Goal: Transaction & Acquisition: Purchase product/service

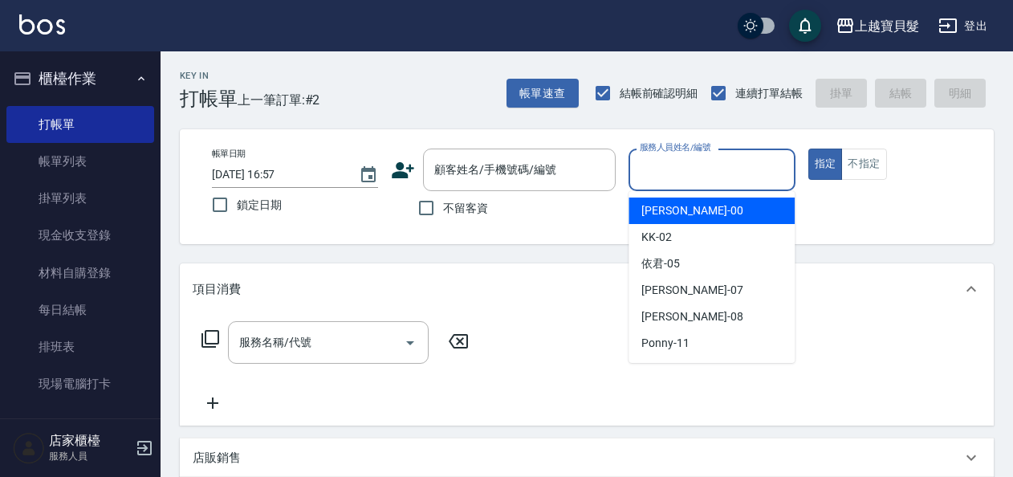
click at [682, 162] on input "服務人員姓名/編號" at bounding box center [712, 170] width 152 height 28
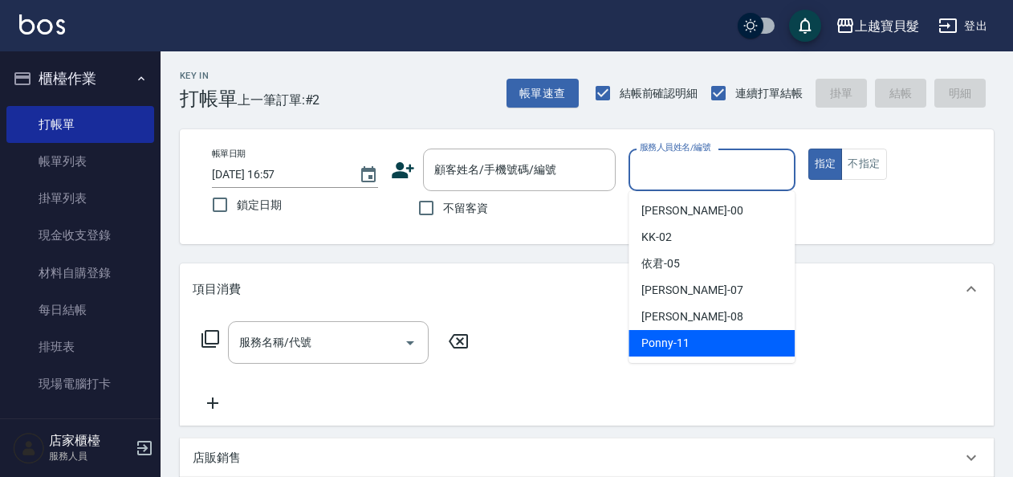
click at [690, 339] on div "Ponny -11" at bounding box center [711, 343] width 166 height 26
type input "Ponny-11"
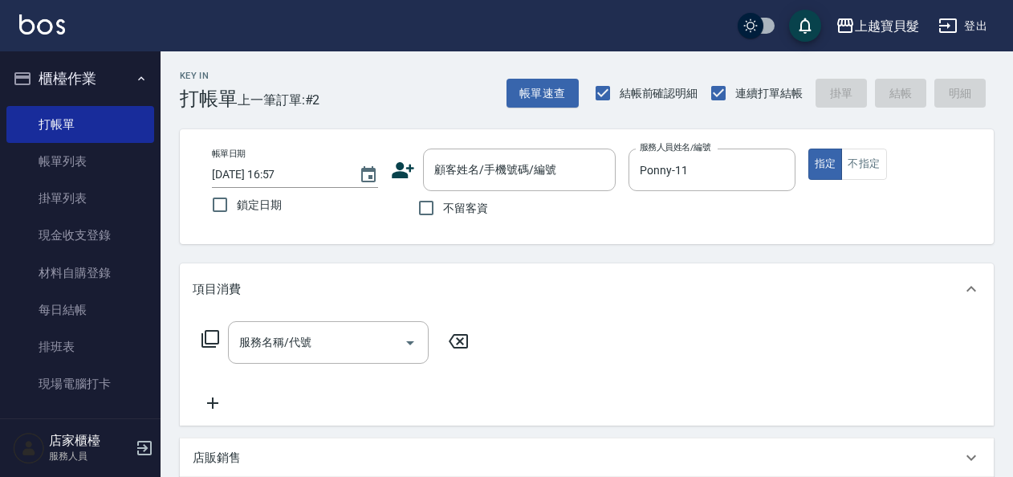
click at [210, 339] on icon at bounding box center [210, 338] width 19 height 19
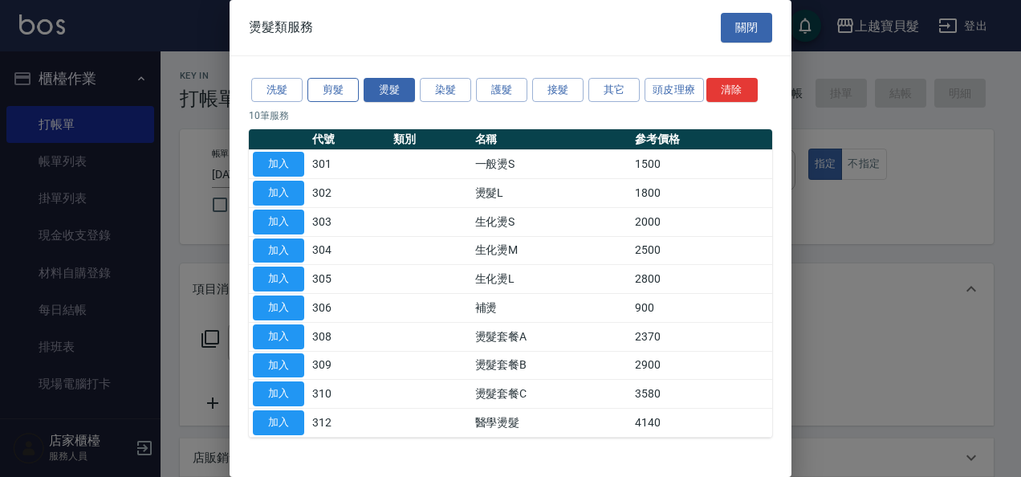
click at [336, 91] on button "剪髮" at bounding box center [332, 90] width 51 height 25
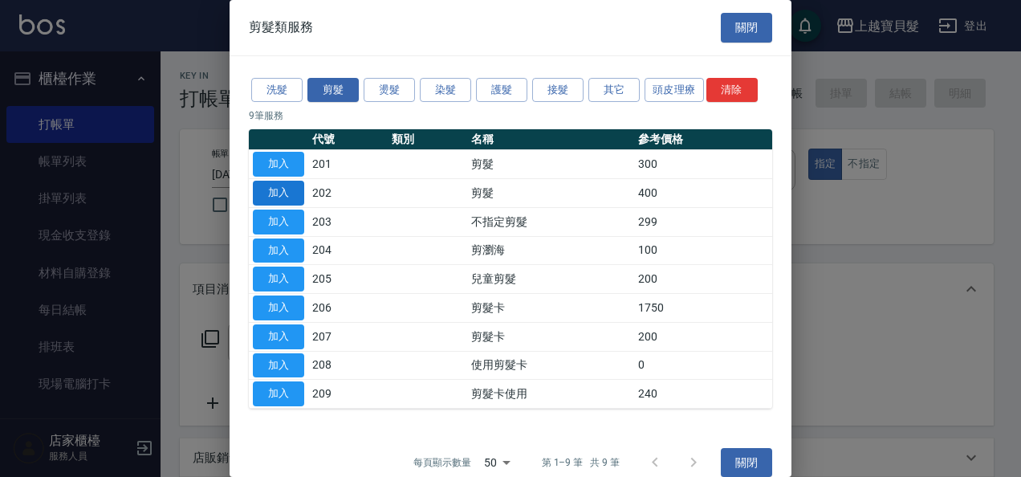
click at [291, 192] on button "加入" at bounding box center [278, 193] width 51 height 25
type input "剪髮(202)"
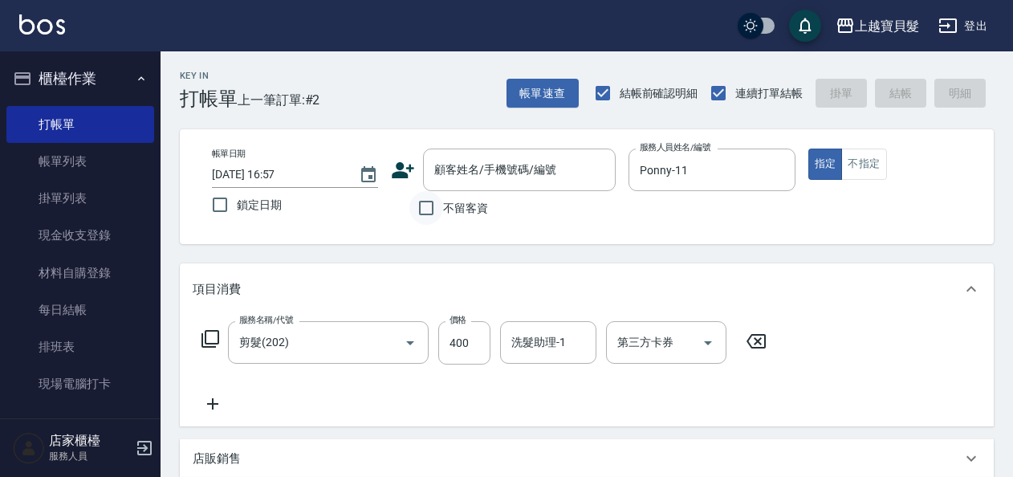
click at [426, 204] on input "不留客資" at bounding box center [426, 208] width 34 height 34
checkbox input "true"
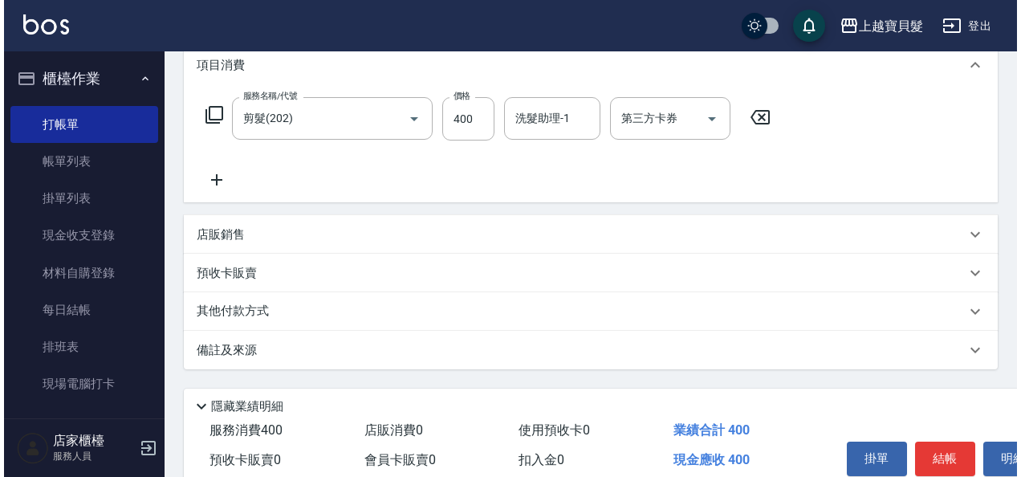
scroll to position [296, 0]
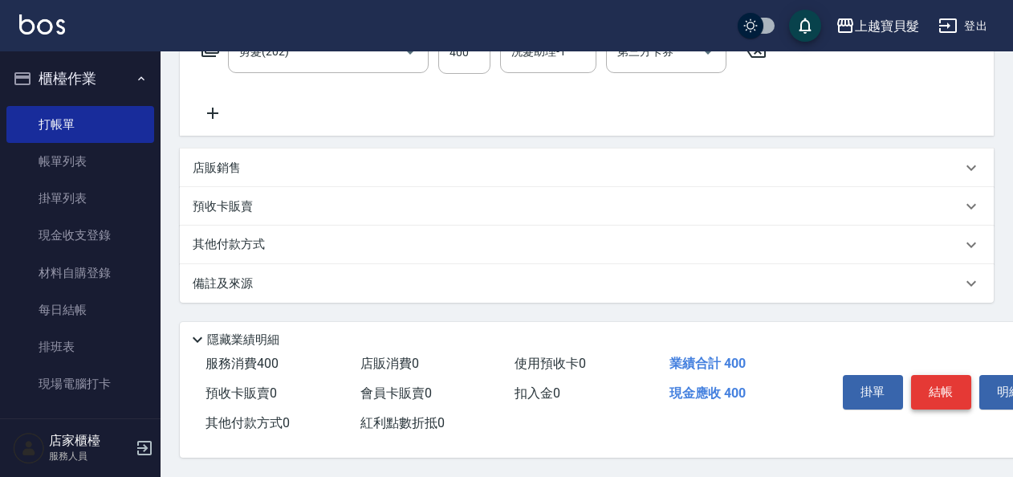
click at [940, 382] on button "結帳" at bounding box center [941, 392] width 60 height 34
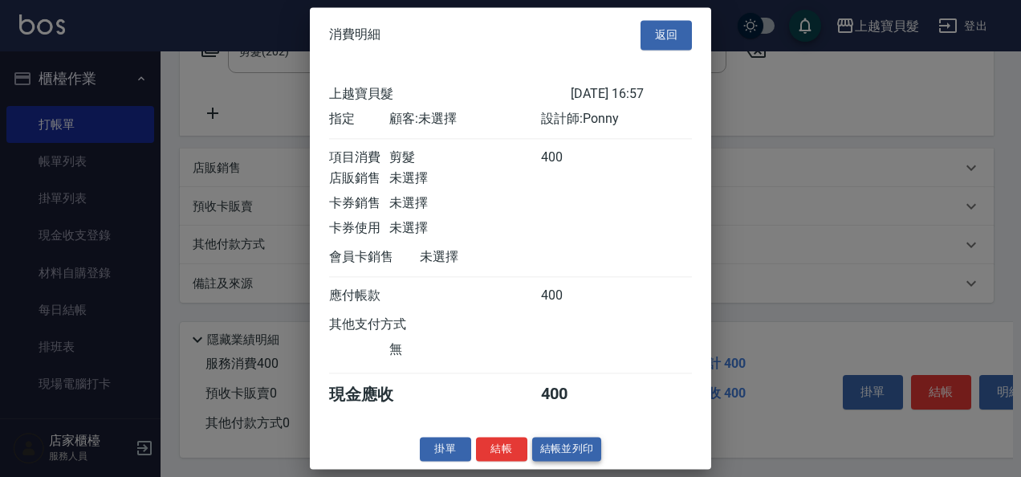
click at [575, 461] on button "結帳並列印" at bounding box center [567, 449] width 70 height 25
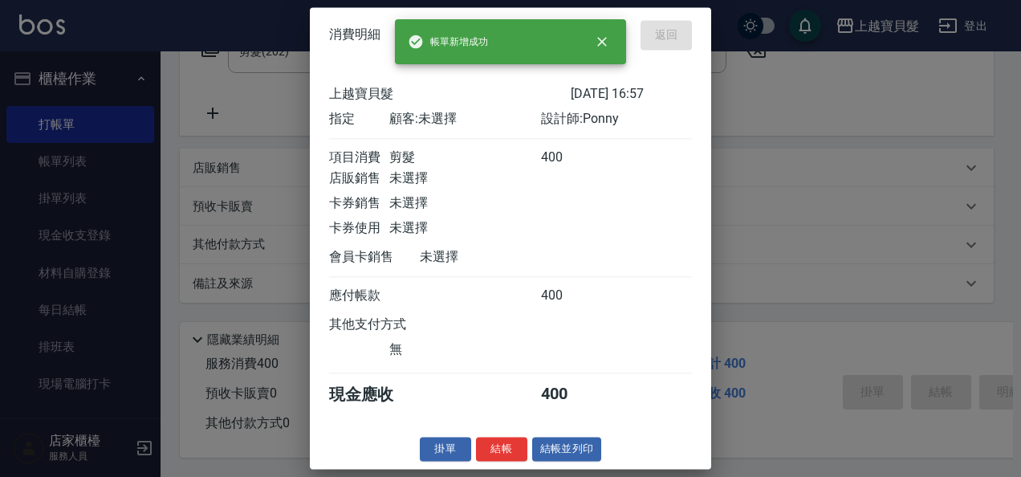
type input "[DATE] 19:20"
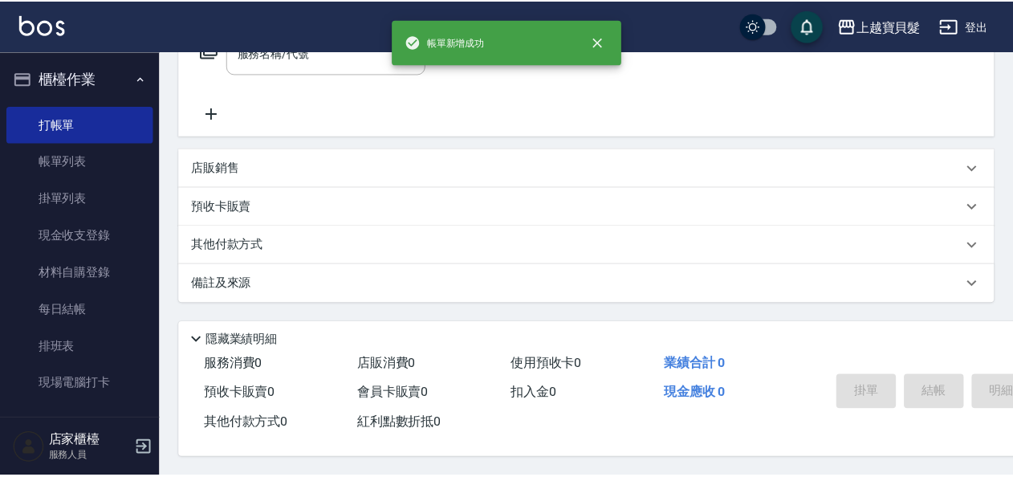
scroll to position [0, 0]
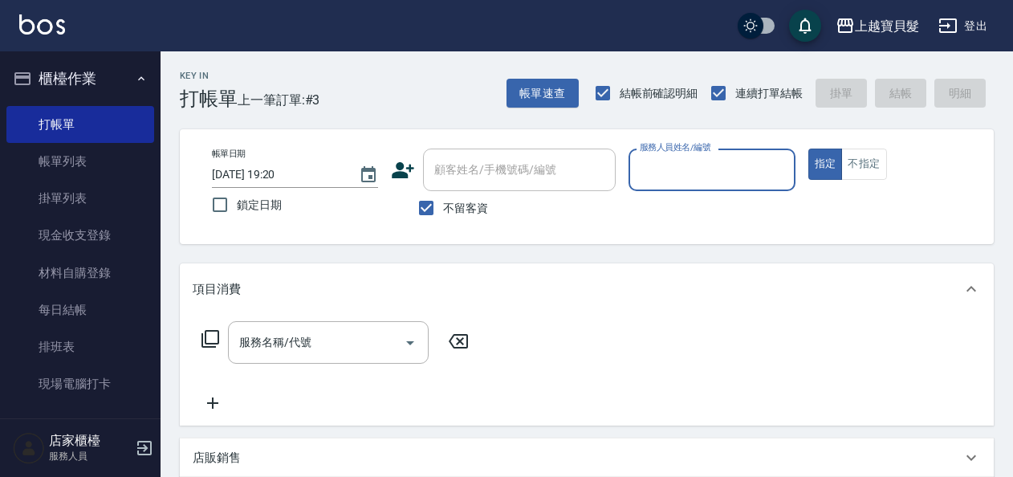
click at [750, 164] on input "服務人員姓名/編號" at bounding box center [712, 170] width 152 height 28
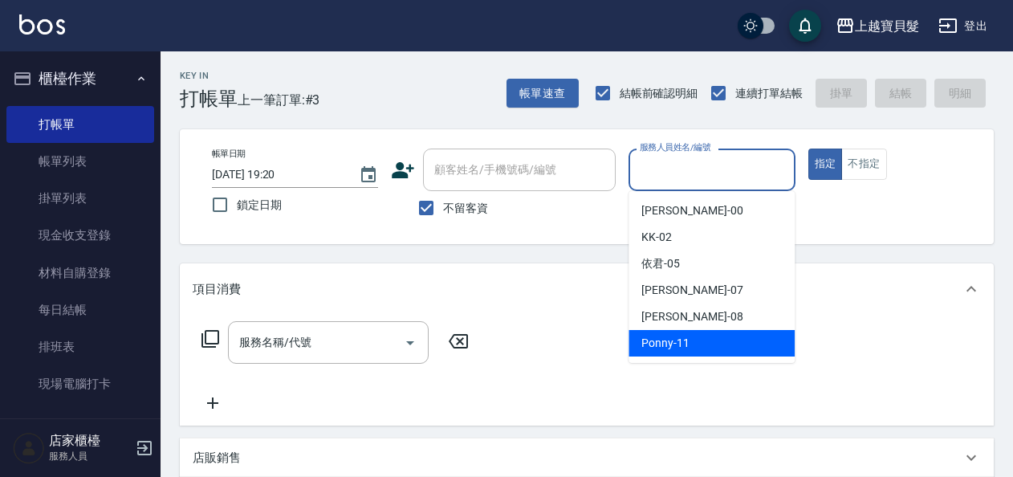
click at [721, 335] on div "Ponny -11" at bounding box center [711, 343] width 166 height 26
type input "Ponny-11"
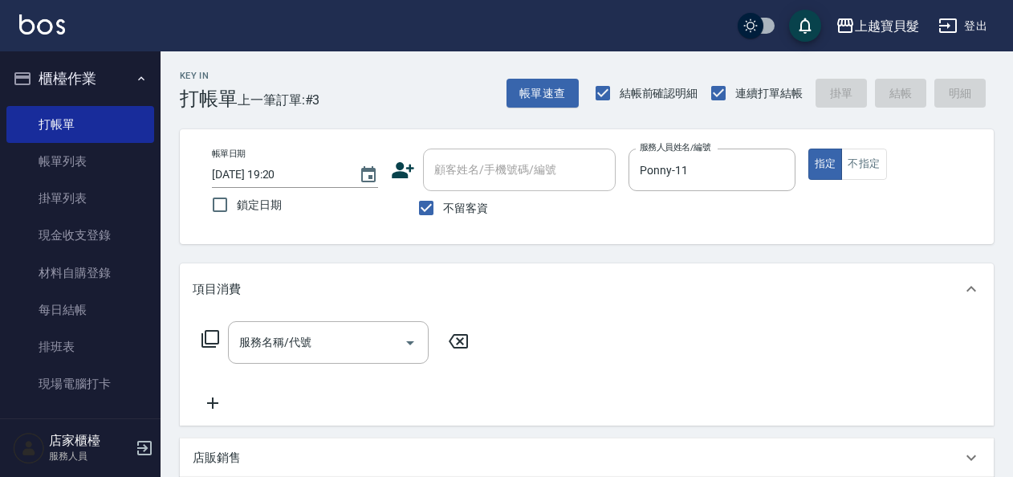
click at [216, 335] on icon at bounding box center [210, 338] width 19 height 19
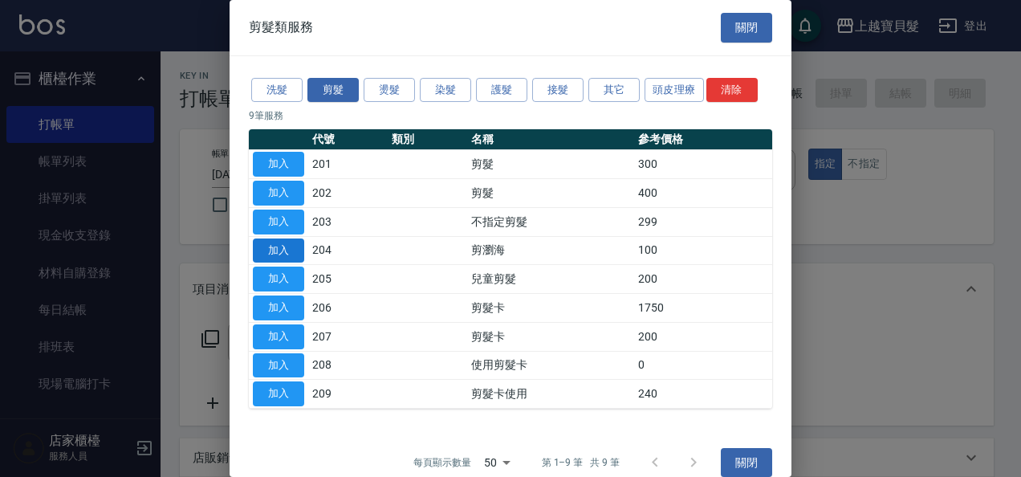
click at [276, 248] on button "加入" at bounding box center [278, 250] width 51 height 25
type input "剪瀏海(204)"
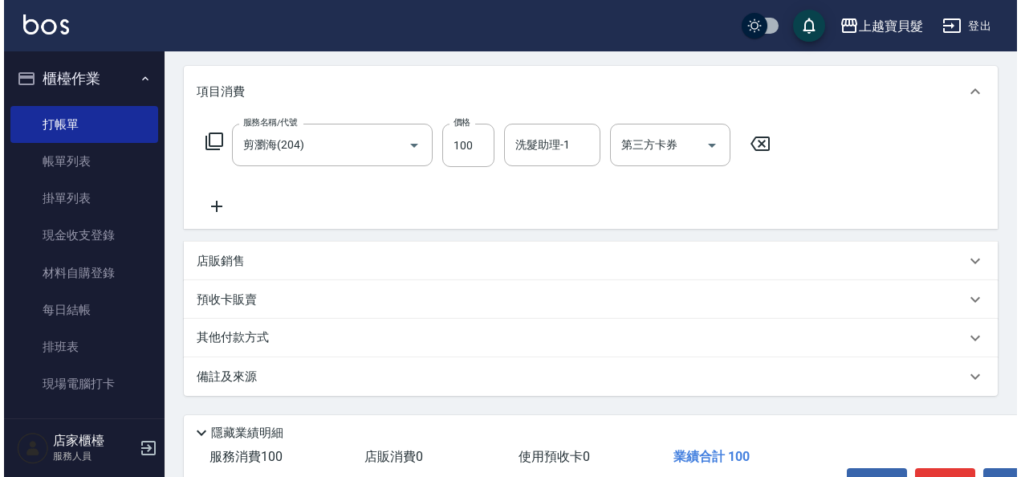
scroll to position [296, 0]
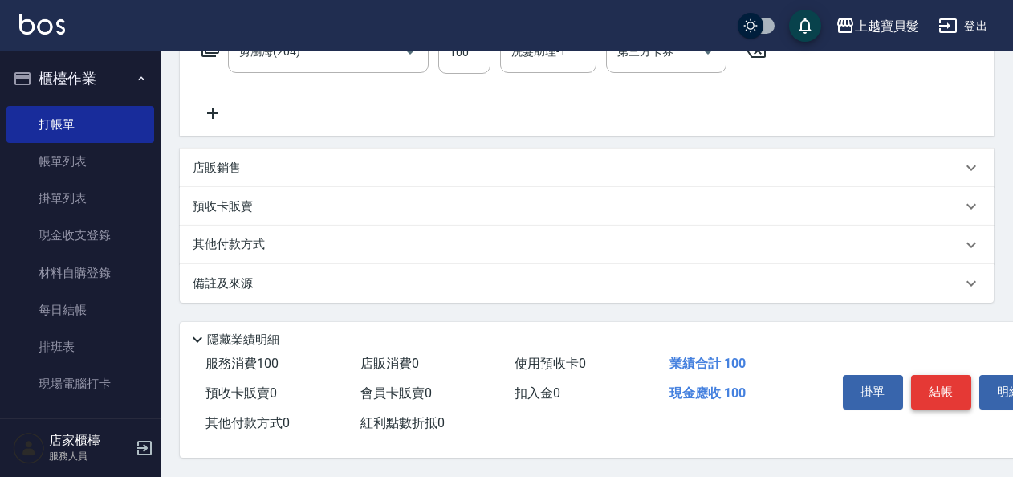
click at [925, 375] on button "結帳" at bounding box center [941, 392] width 60 height 34
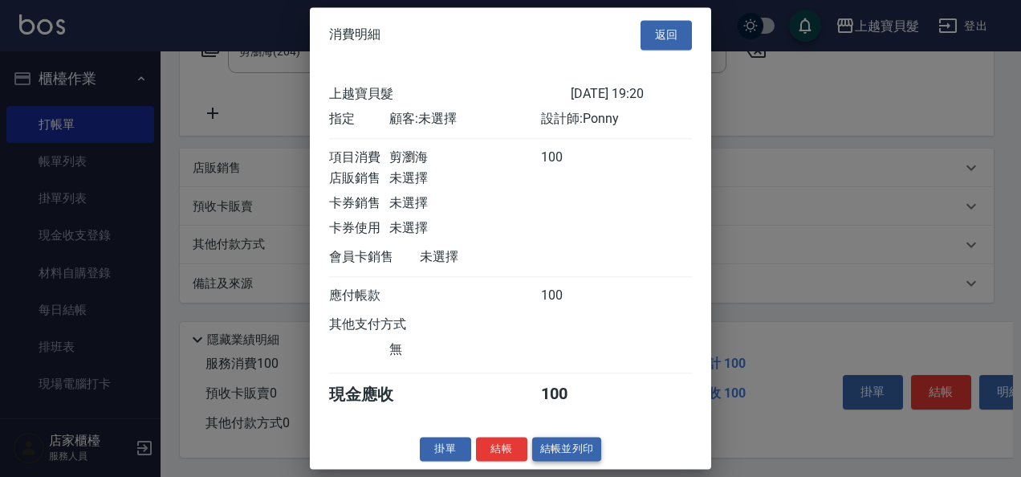
click at [556, 461] on button "結帳並列印" at bounding box center [567, 449] width 70 height 25
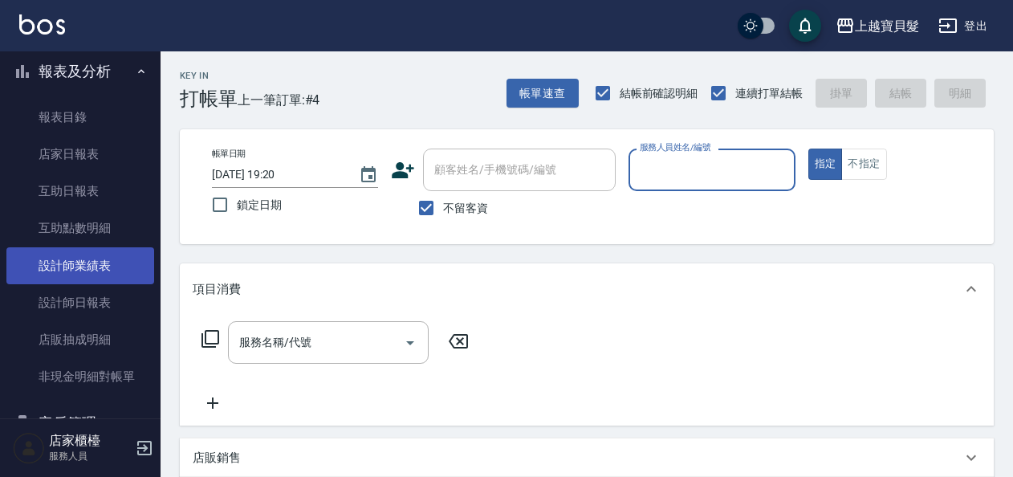
scroll to position [401, 0]
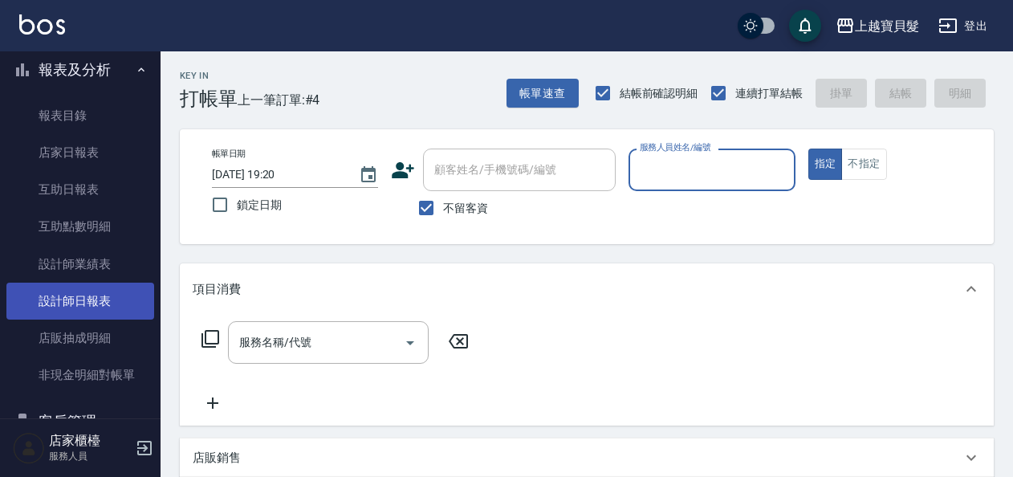
click at [74, 315] on link "設計師日報表" at bounding box center [80, 300] width 148 height 37
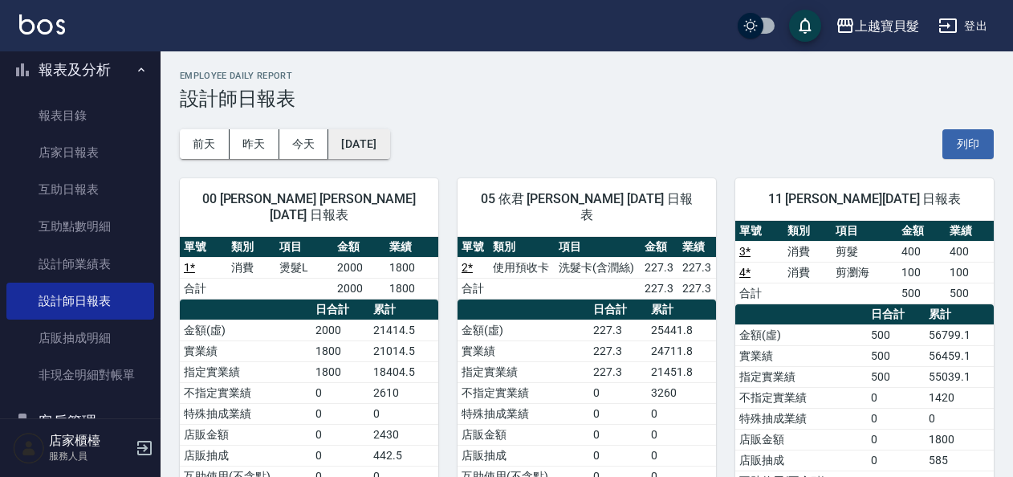
click at [389, 140] on button "[DATE]" at bounding box center [358, 144] width 61 height 30
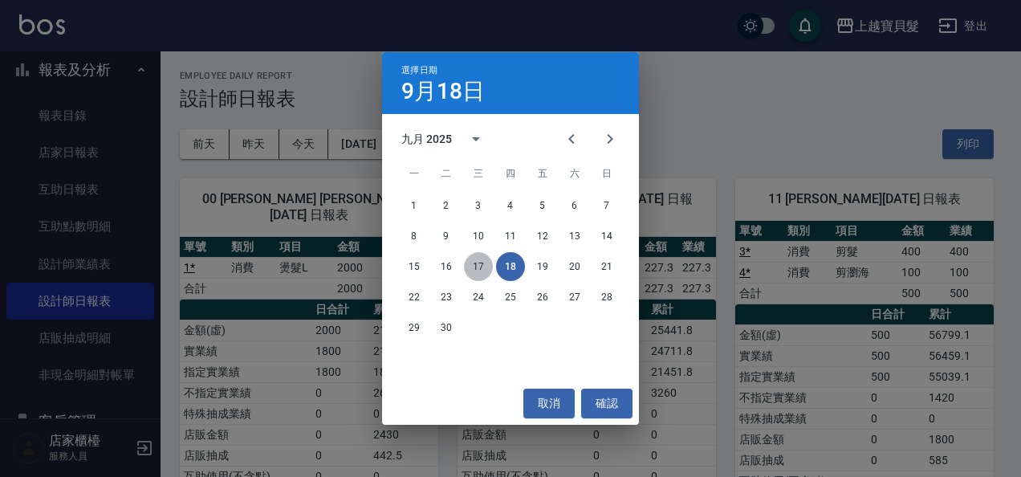
click at [475, 270] on button "17" at bounding box center [478, 266] width 29 height 29
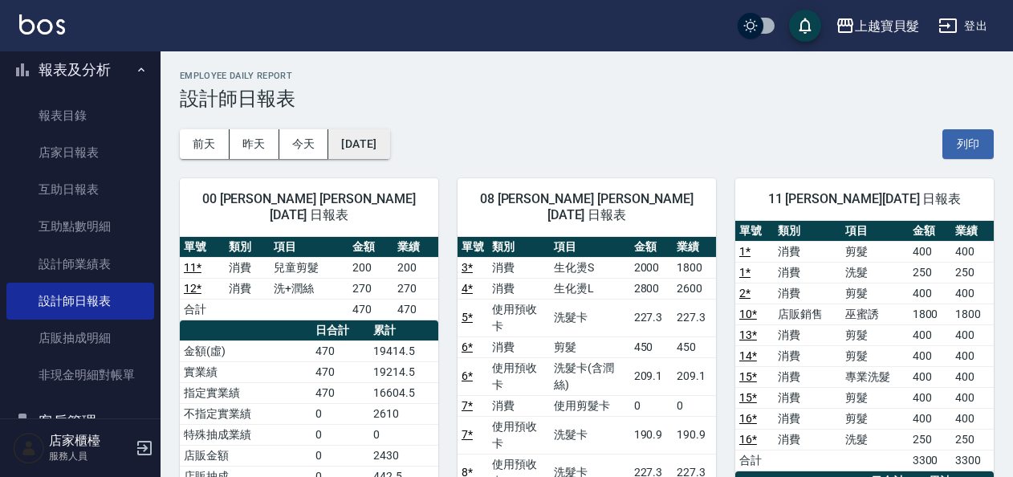
click at [366, 139] on button "[DATE]" at bounding box center [358, 144] width 61 height 30
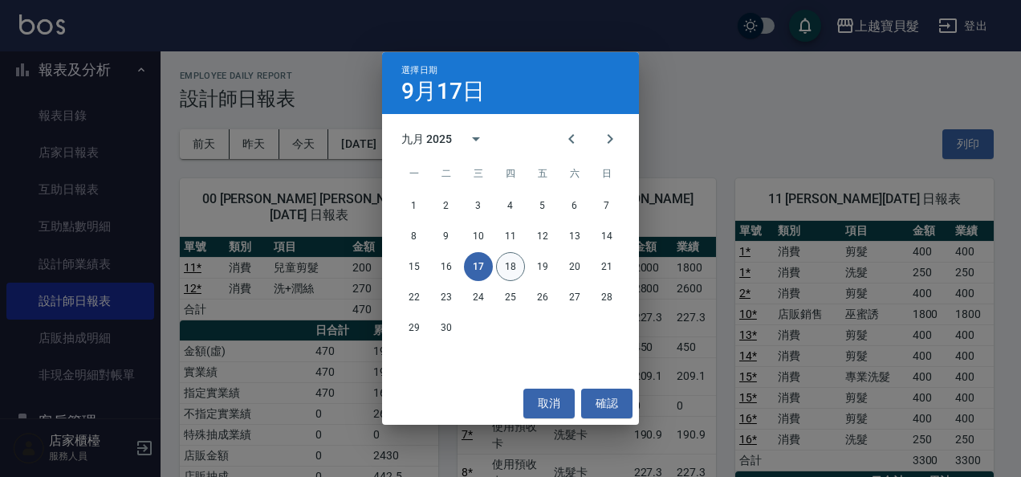
click at [510, 273] on button "18" at bounding box center [510, 266] width 29 height 29
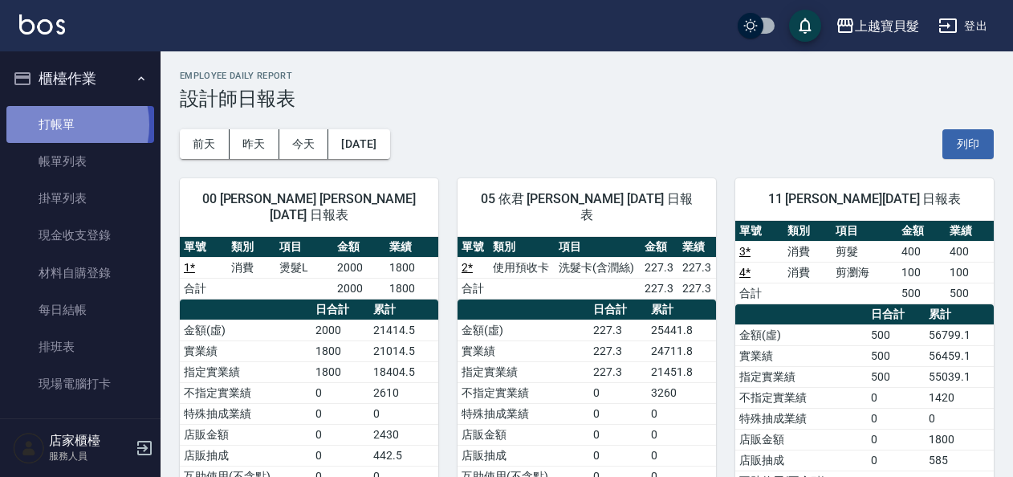
click at [52, 124] on link "打帳單" at bounding box center [80, 124] width 148 height 37
